Goal: Task Accomplishment & Management: Manage account settings

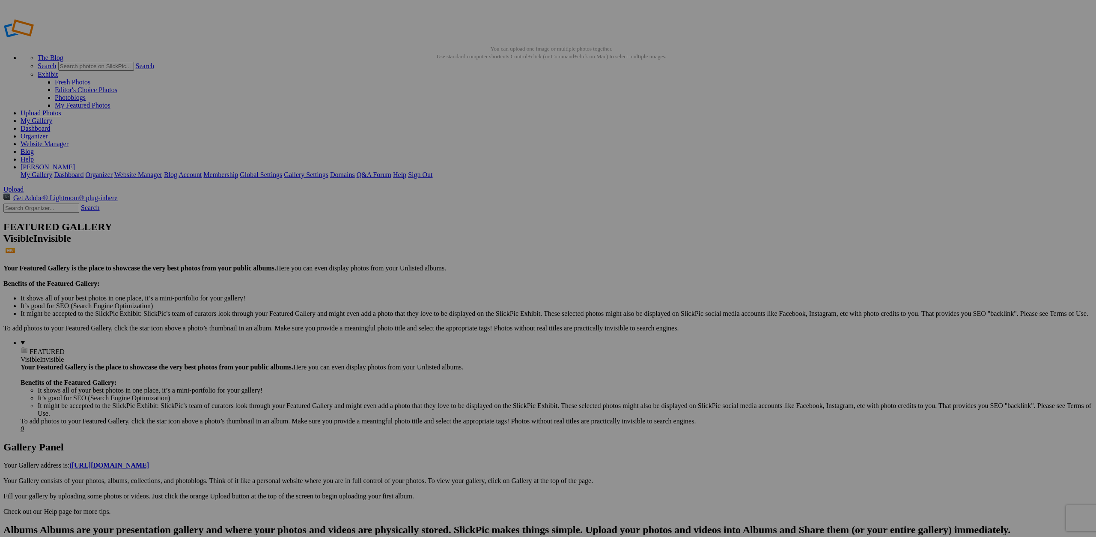
drag, startPoint x: 248, startPoint y: 238, endPoint x: 211, endPoint y: 140, distance: 104.8
drag, startPoint x: 399, startPoint y: 236, endPoint x: 285, endPoint y: 134, distance: 153.2
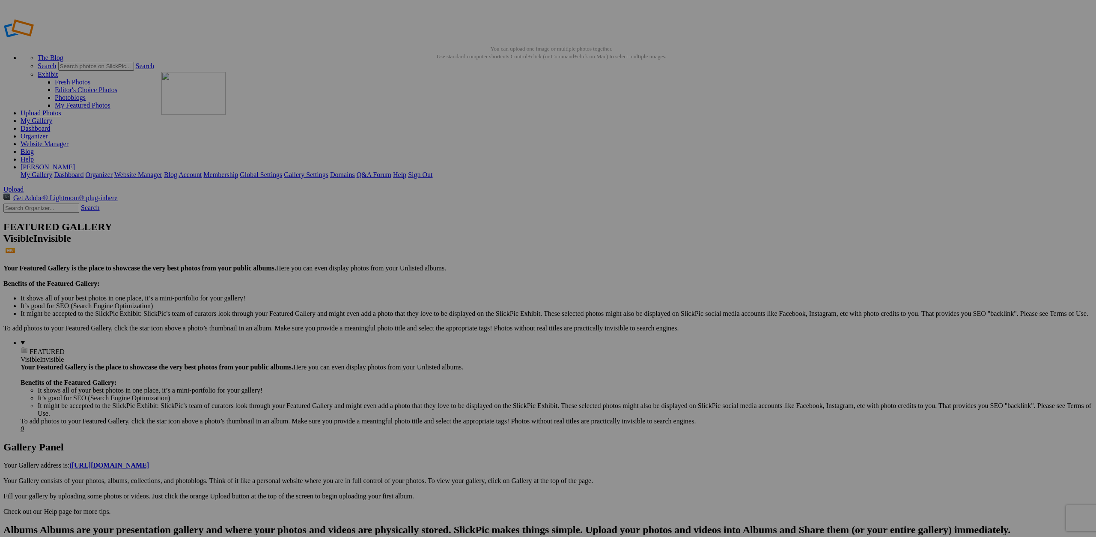
drag, startPoint x: 233, startPoint y: 230, endPoint x: 374, endPoint y: 112, distance: 184.0
drag, startPoint x: 370, startPoint y: 233, endPoint x: 498, endPoint y: 109, distance: 178.7
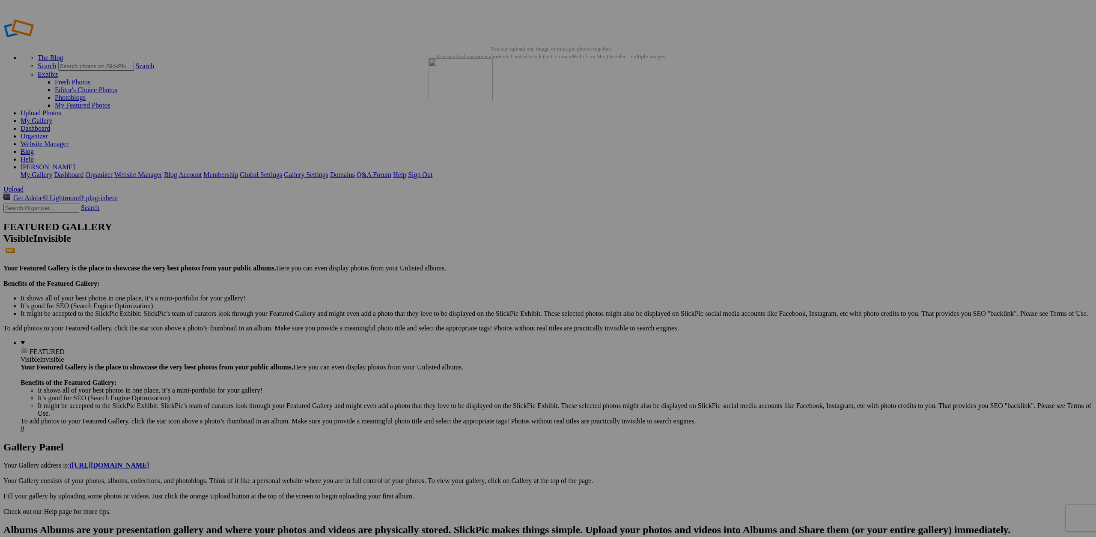
drag, startPoint x: 464, startPoint y: 114, endPoint x: 552, endPoint y: 120, distance: 88.0
drag, startPoint x: 159, startPoint y: 240, endPoint x: 517, endPoint y: 109, distance: 381.3
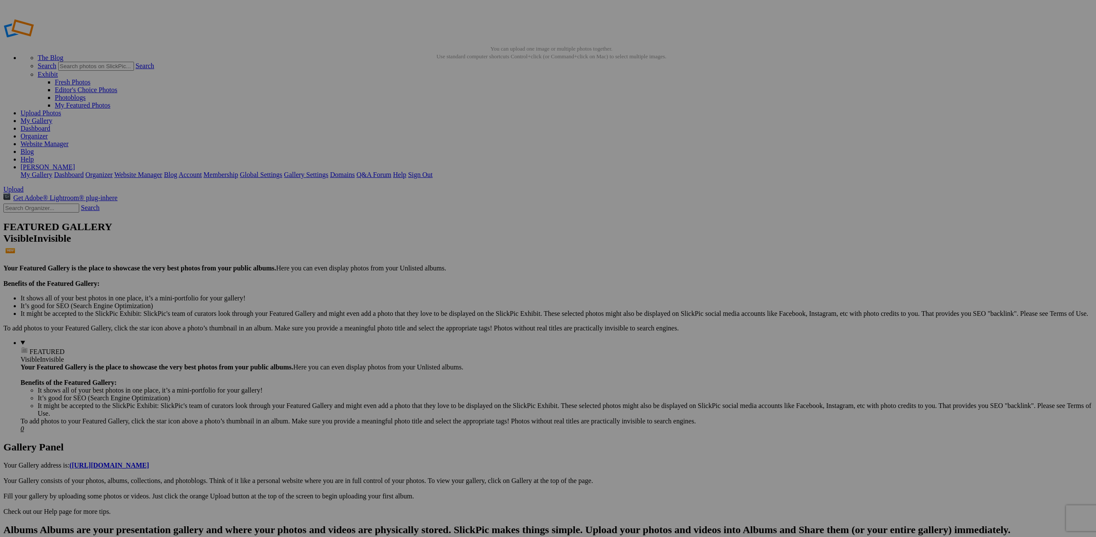
click at [491, 326] on span "Yes" at bounding box center [486, 324] width 10 height 7
drag, startPoint x: 325, startPoint y: 233, endPoint x: 678, endPoint y: 112, distance: 373.7
drag, startPoint x: 314, startPoint y: 243, endPoint x: 812, endPoint y: 102, distance: 516.8
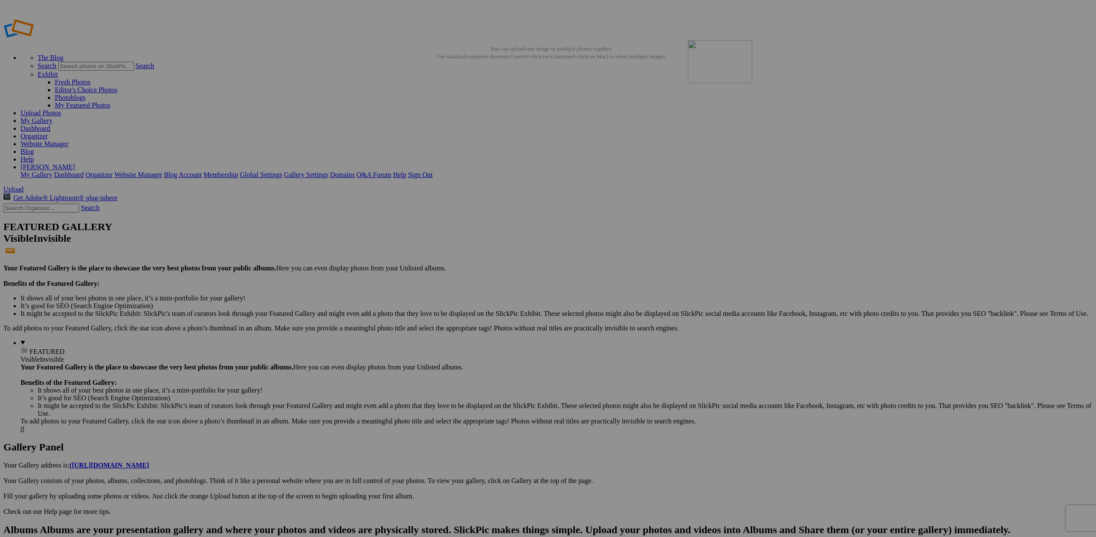
drag, startPoint x: 298, startPoint y: 241, endPoint x: 895, endPoint y: 105, distance: 612.4
drag, startPoint x: 300, startPoint y: 235, endPoint x: 970, endPoint y: 105, distance: 682.5
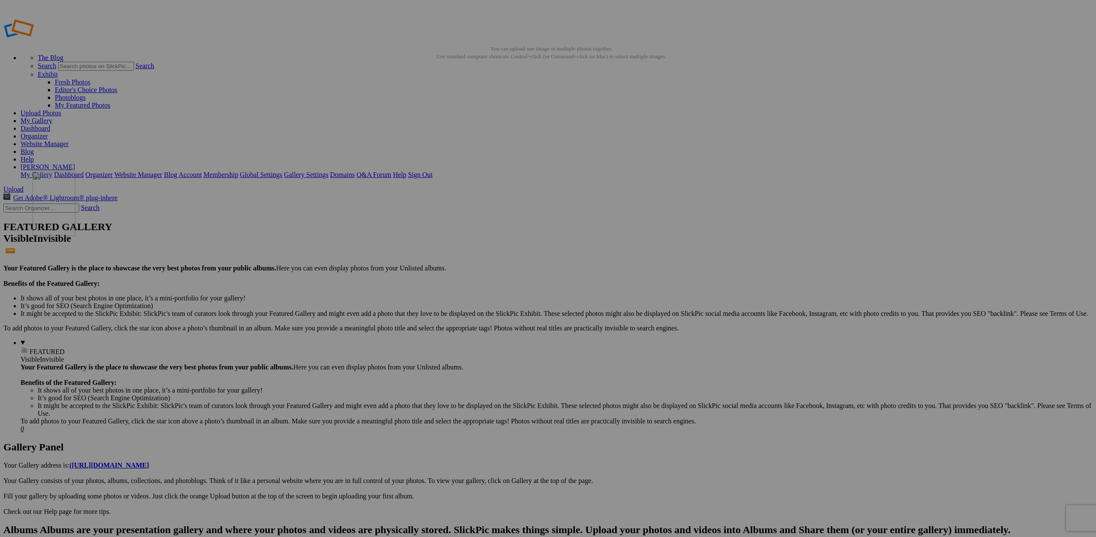
drag, startPoint x: 230, startPoint y: 236, endPoint x: 156, endPoint y: 233, distance: 74.2
drag, startPoint x: 328, startPoint y: 241, endPoint x: 226, endPoint y: 234, distance: 102.2
click at [69, 140] on link "Website Manager" at bounding box center [45, 143] width 48 height 7
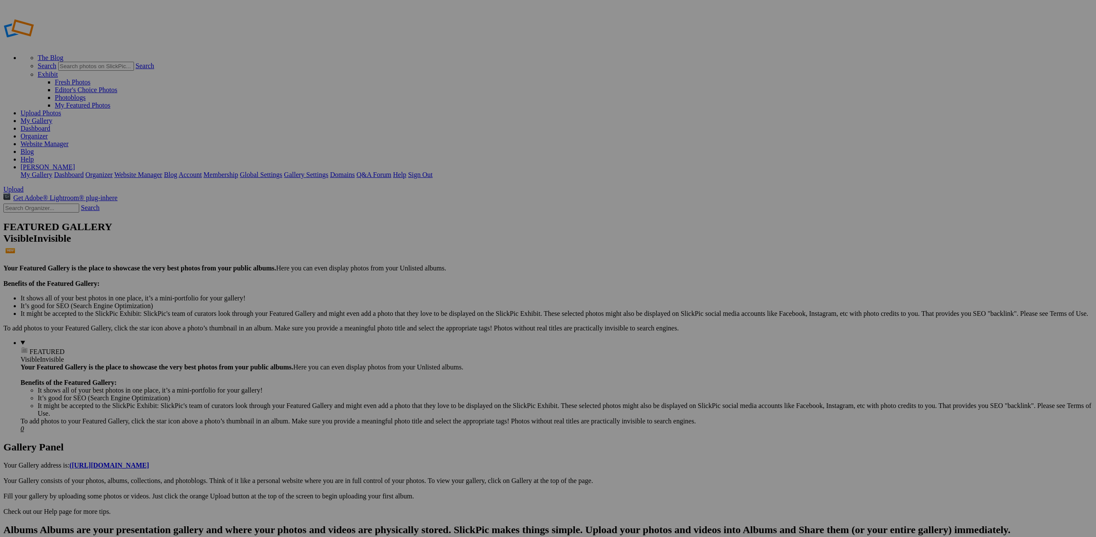
click at [3, 524] on link at bounding box center [3, 524] width 0 height 0
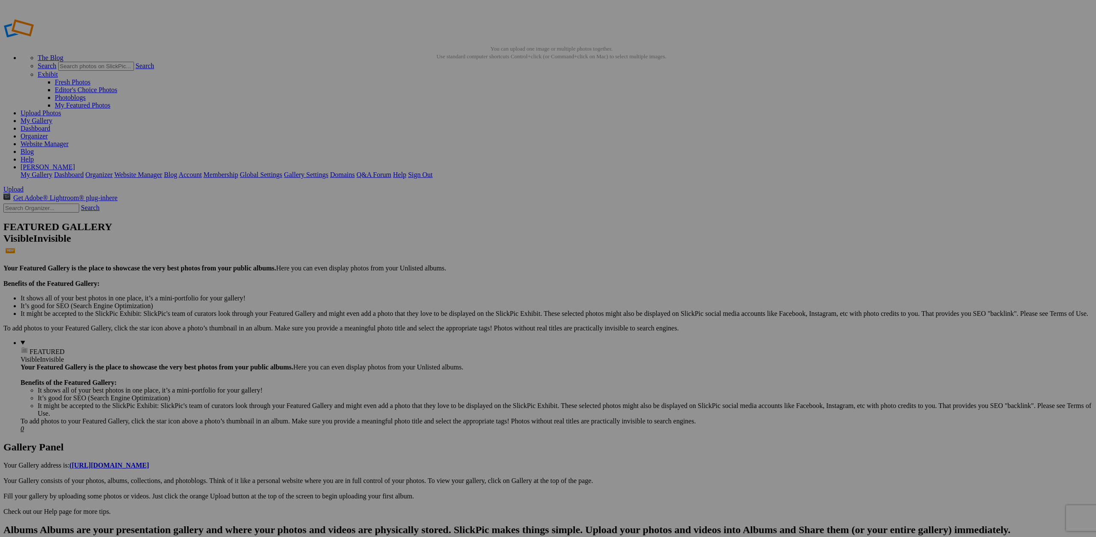
type input "Observations"
click at [472, 311] on span "Create" at bounding box center [463, 314] width 18 height 7
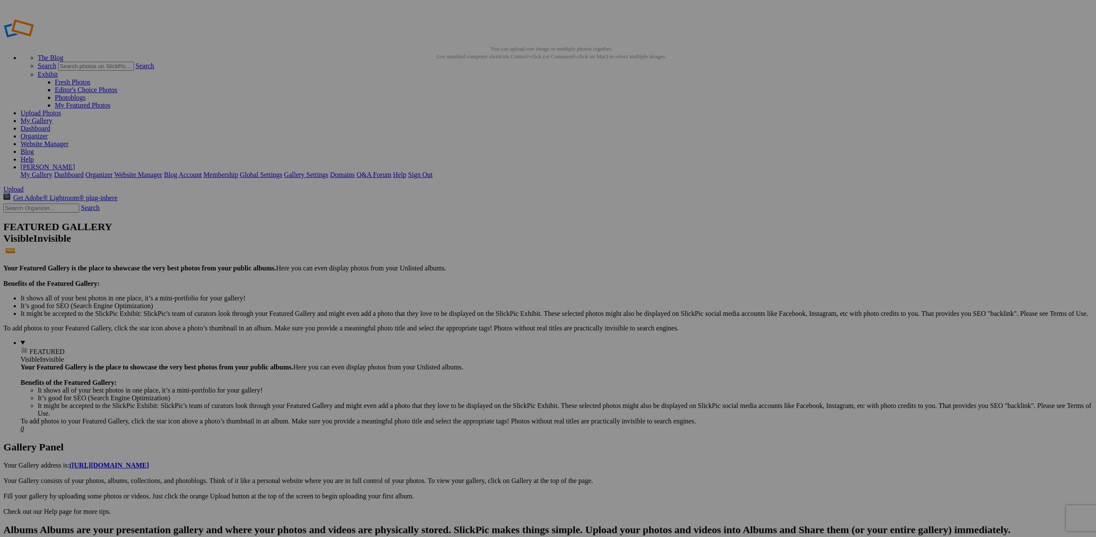
type input "Creative Perspectives"
click at [472, 311] on span "Create" at bounding box center [463, 314] width 18 height 7
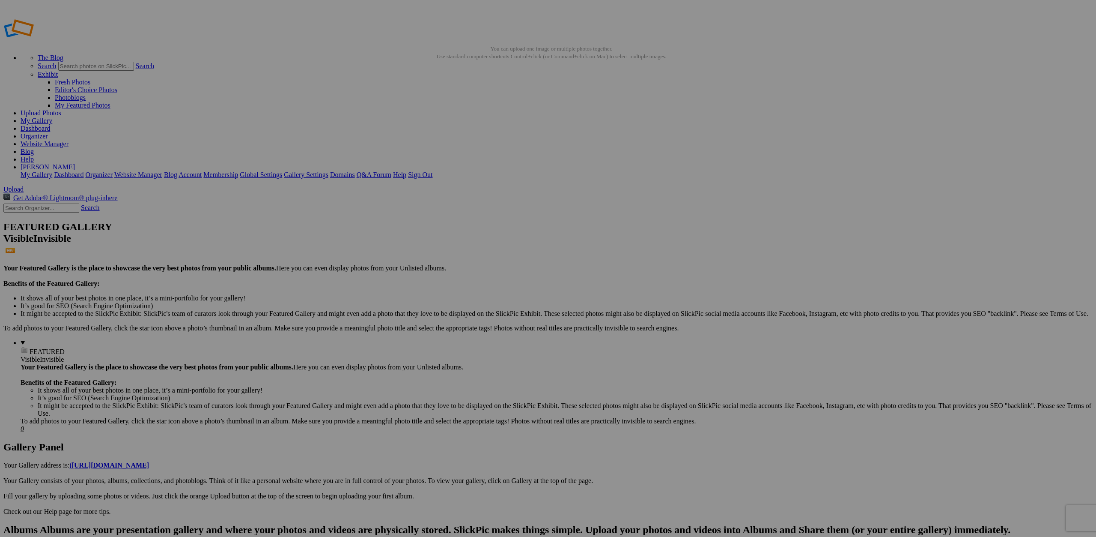
click at [491, 324] on span "Yes" at bounding box center [486, 324] width 10 height 7
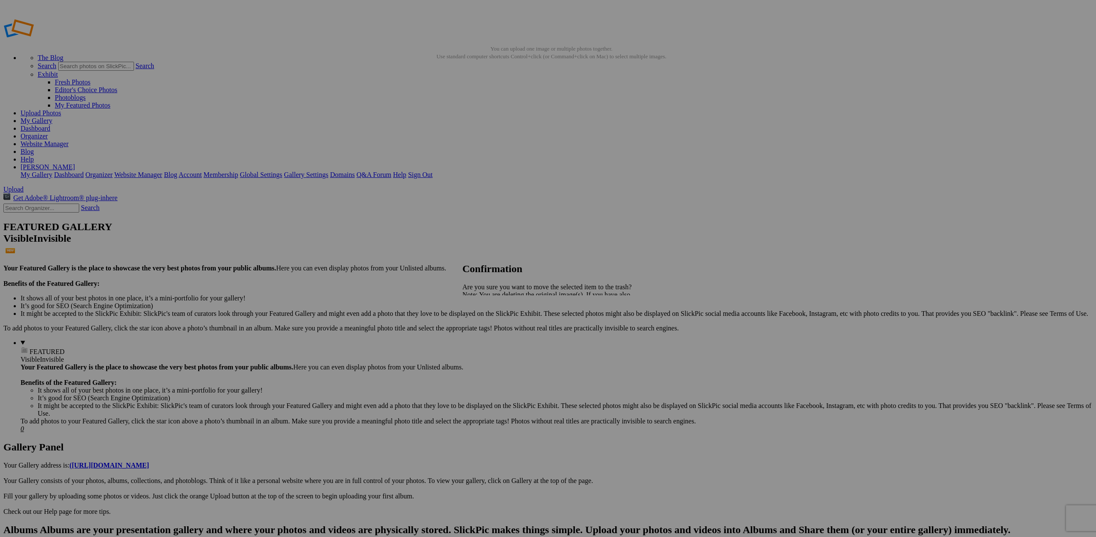
click at [491, 327] on span "Yes" at bounding box center [486, 324] width 10 height 7
drag, startPoint x: 854, startPoint y: 125, endPoint x: 218, endPoint y: 102, distance: 636.4
drag, startPoint x: 548, startPoint y: 242, endPoint x: 287, endPoint y: 141, distance: 280.4
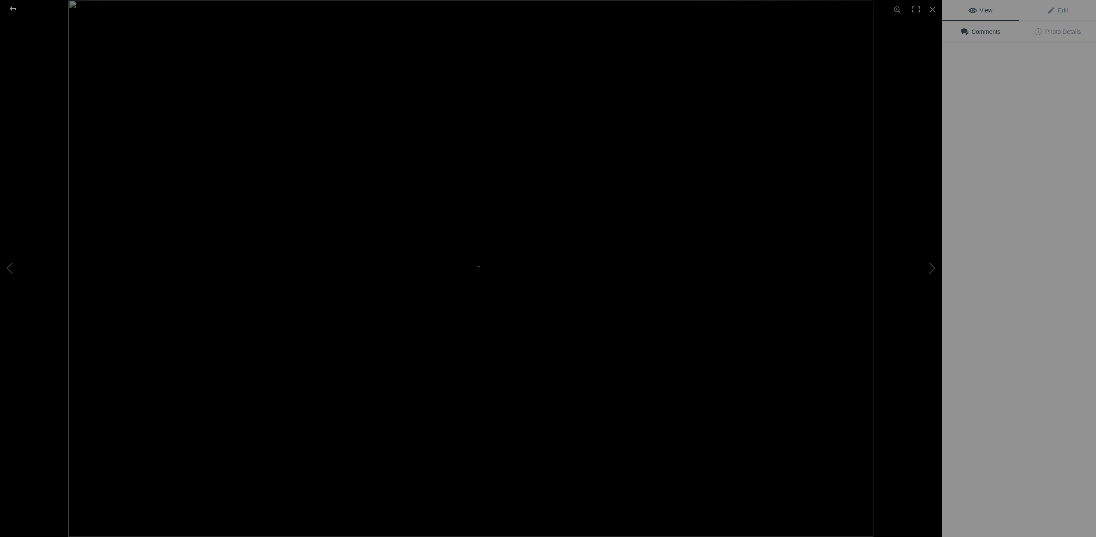
click at [15, 9] on div at bounding box center [12, 8] width 31 height 17
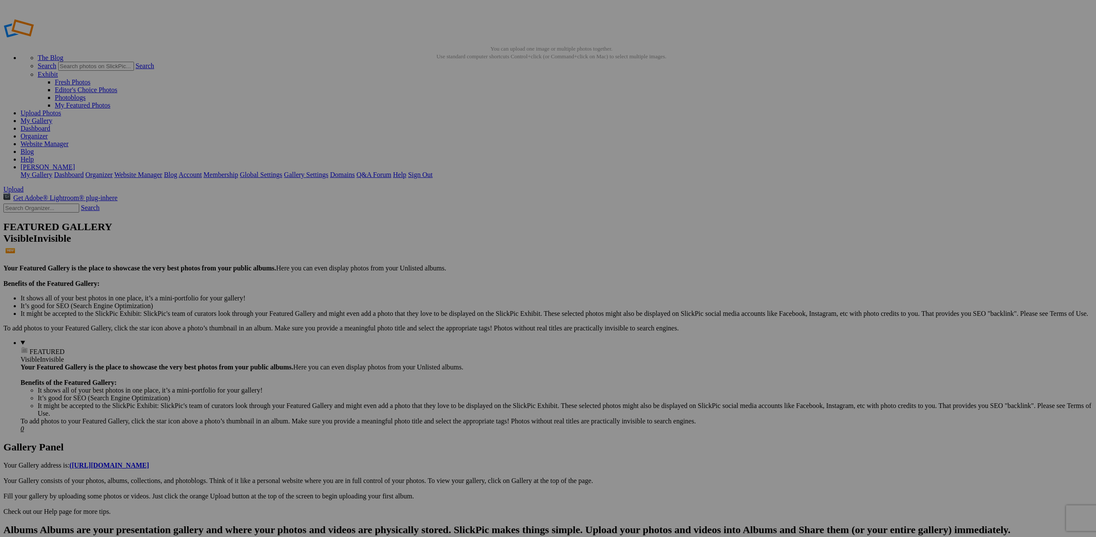
click at [491, 324] on span "Yes" at bounding box center [486, 324] width 10 height 7
drag, startPoint x: 612, startPoint y: 249, endPoint x: 586, endPoint y: 116, distance: 135.4
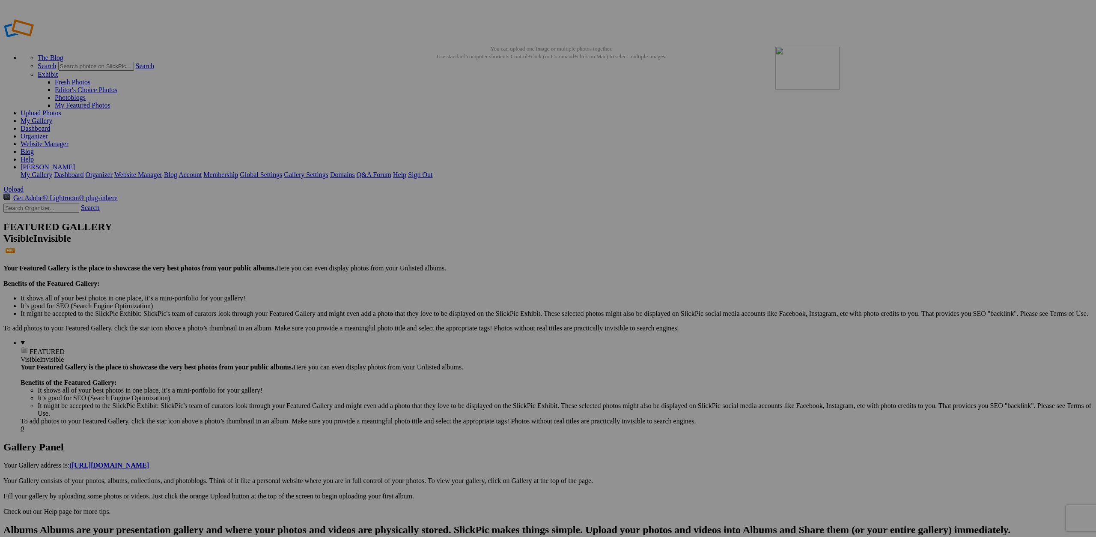
drag, startPoint x: 385, startPoint y: 246, endPoint x: 899, endPoint y: 108, distance: 532.1
drag, startPoint x: 155, startPoint y: 234, endPoint x: 248, endPoint y: 216, distance: 93.7
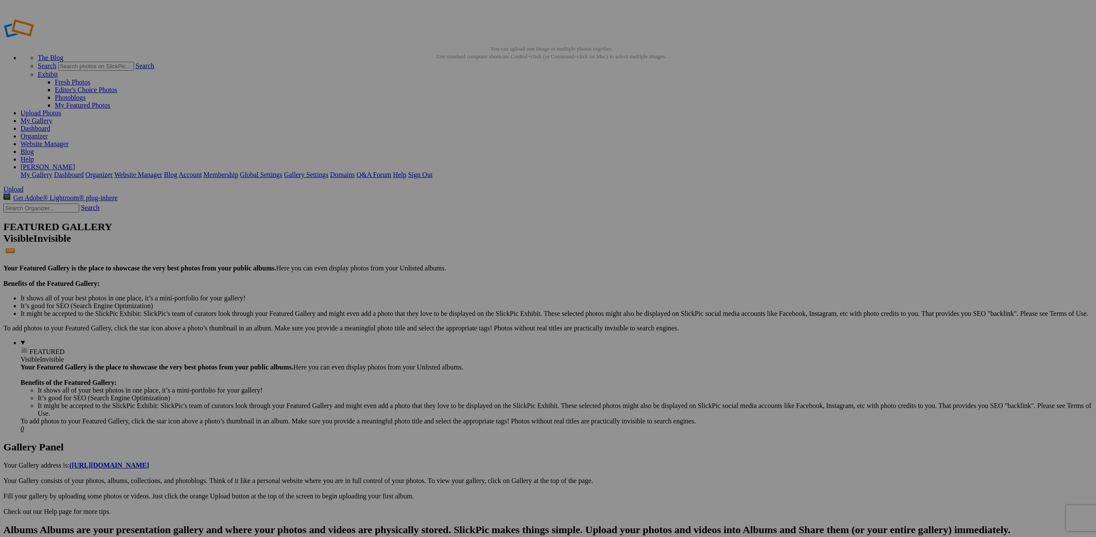
drag, startPoint x: 0, startPoint y: 0, endPoint x: 106, endPoint y: 103, distance: 148.1
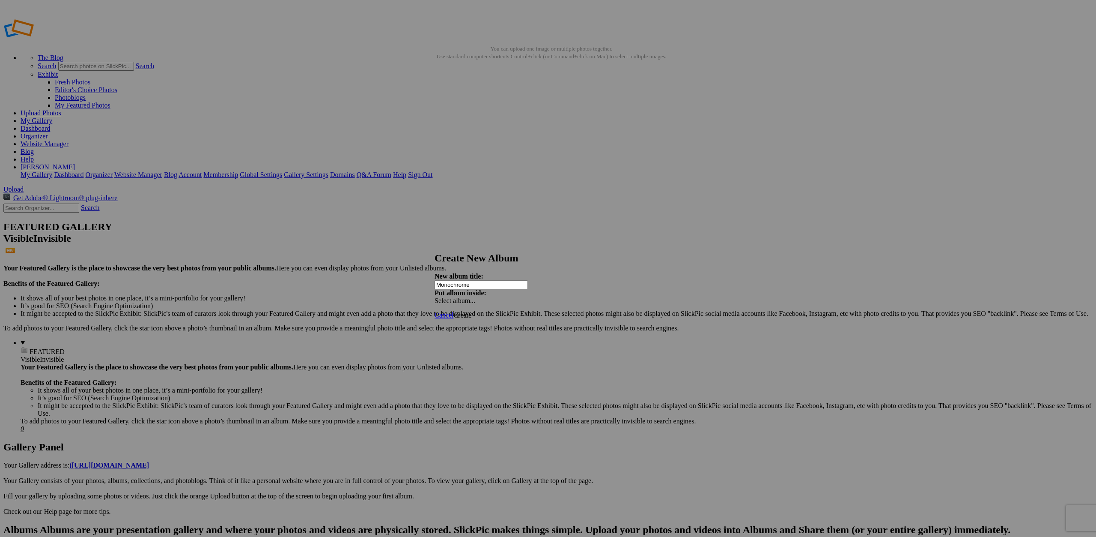
type input "Monochrome"
click at [472, 311] on span "Create" at bounding box center [463, 314] width 18 height 7
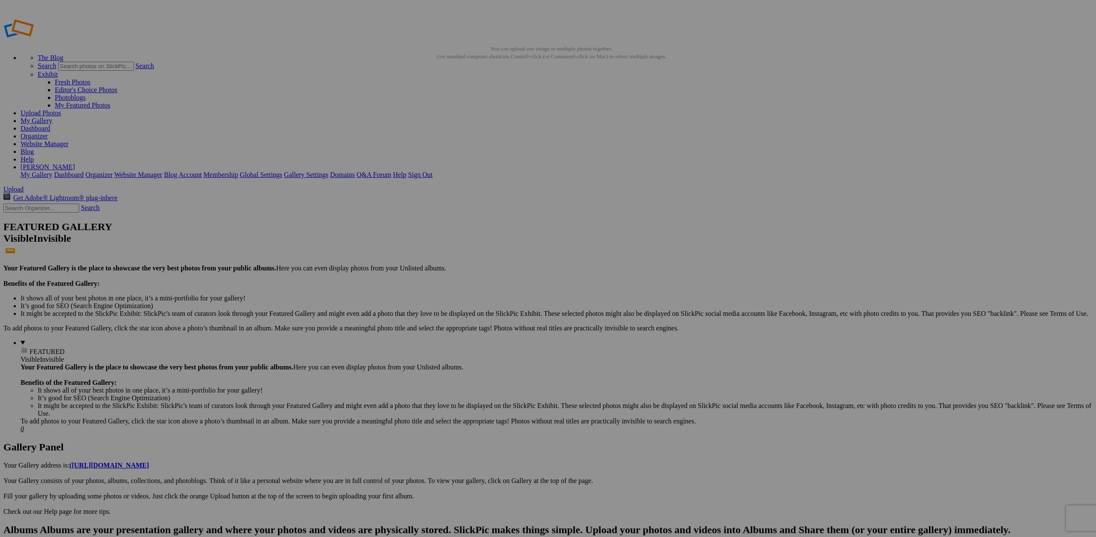
drag, startPoint x: 478, startPoint y: 138, endPoint x: 232, endPoint y: 105, distance: 248.1
drag, startPoint x: 165, startPoint y: 239, endPoint x: 291, endPoint y: 121, distance: 173.0
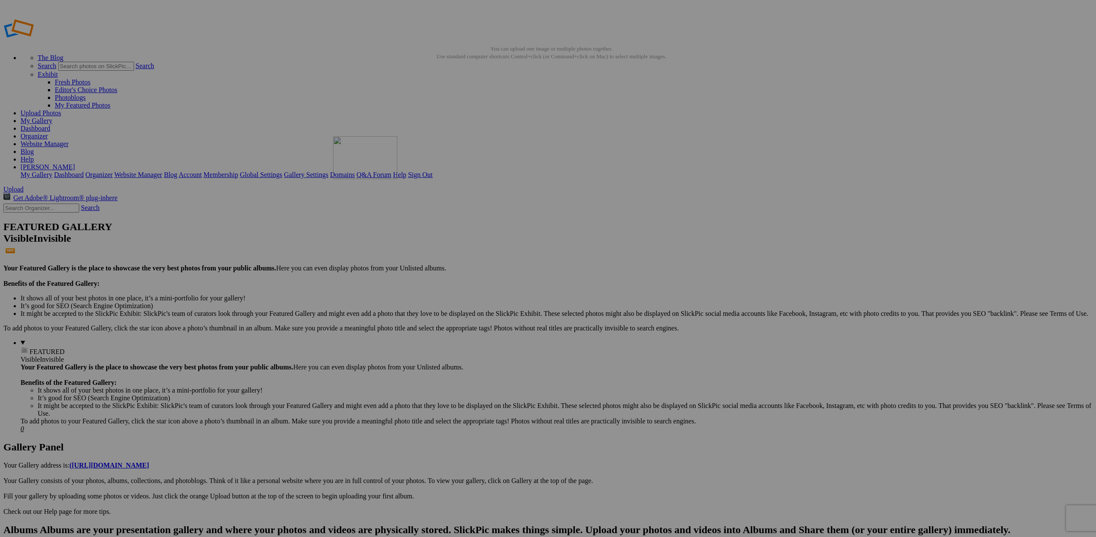
drag, startPoint x: 466, startPoint y: 129, endPoint x: 454, endPoint y: 207, distance: 78.9
drag, startPoint x: 455, startPoint y: 131, endPoint x: 355, endPoint y: 215, distance: 130.5
drag, startPoint x: 170, startPoint y: 249, endPoint x: 623, endPoint y: 129, distance: 468.7
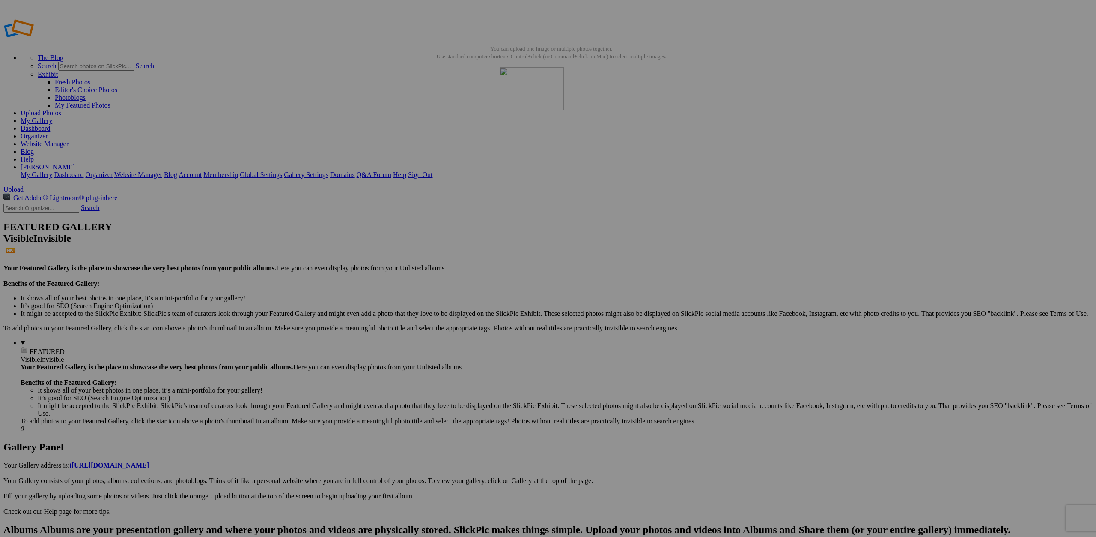
drag, startPoint x: 233, startPoint y: 239, endPoint x: 742, endPoint y: 110, distance: 524.9
drag, startPoint x: 1001, startPoint y: 129, endPoint x: 743, endPoint y: 115, distance: 259.1
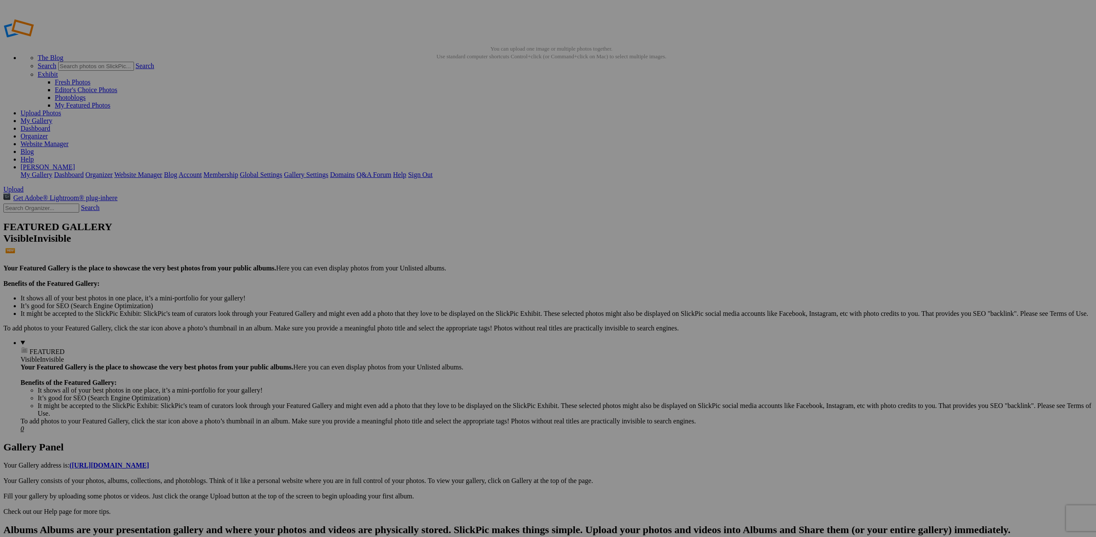
click at [69, 140] on link "Website Manager" at bounding box center [45, 143] width 48 height 7
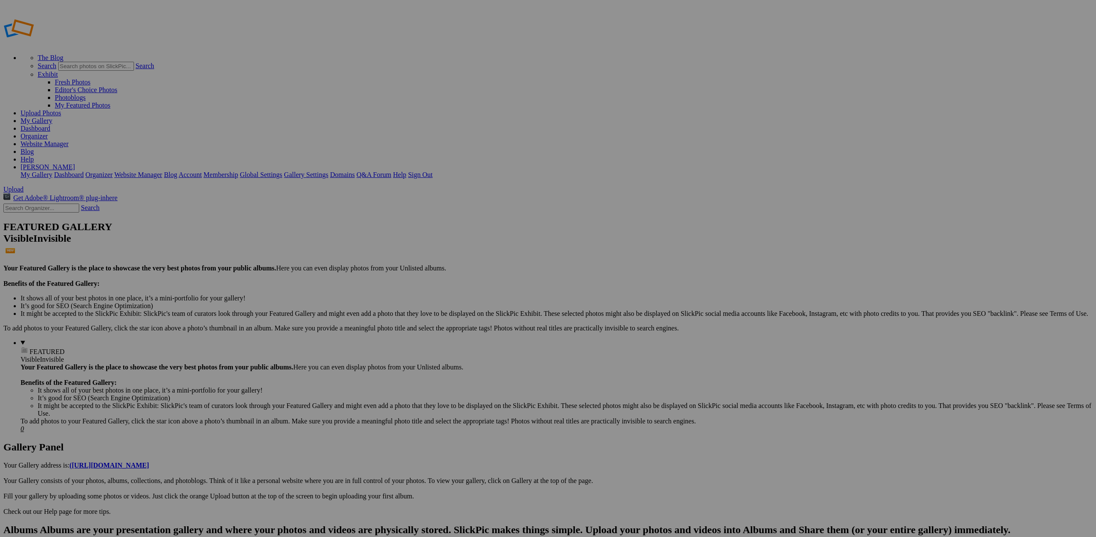
type input "Art Impressions"
click at [472, 311] on span "Create" at bounding box center [463, 314] width 18 height 7
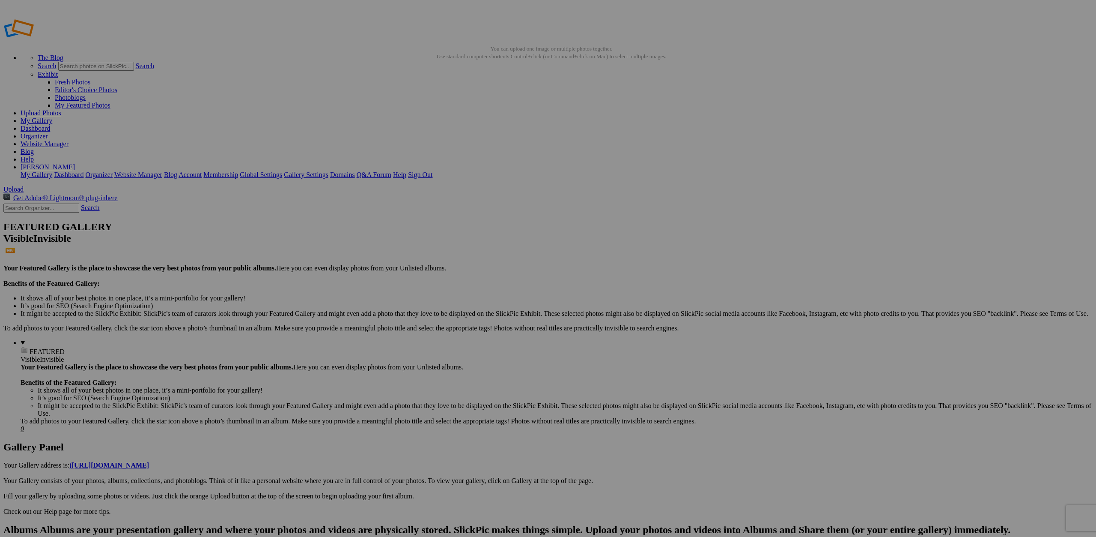
click at [69, 140] on link "Website Manager" at bounding box center [45, 143] width 48 height 7
